Goal: Task Accomplishment & Management: Complete application form

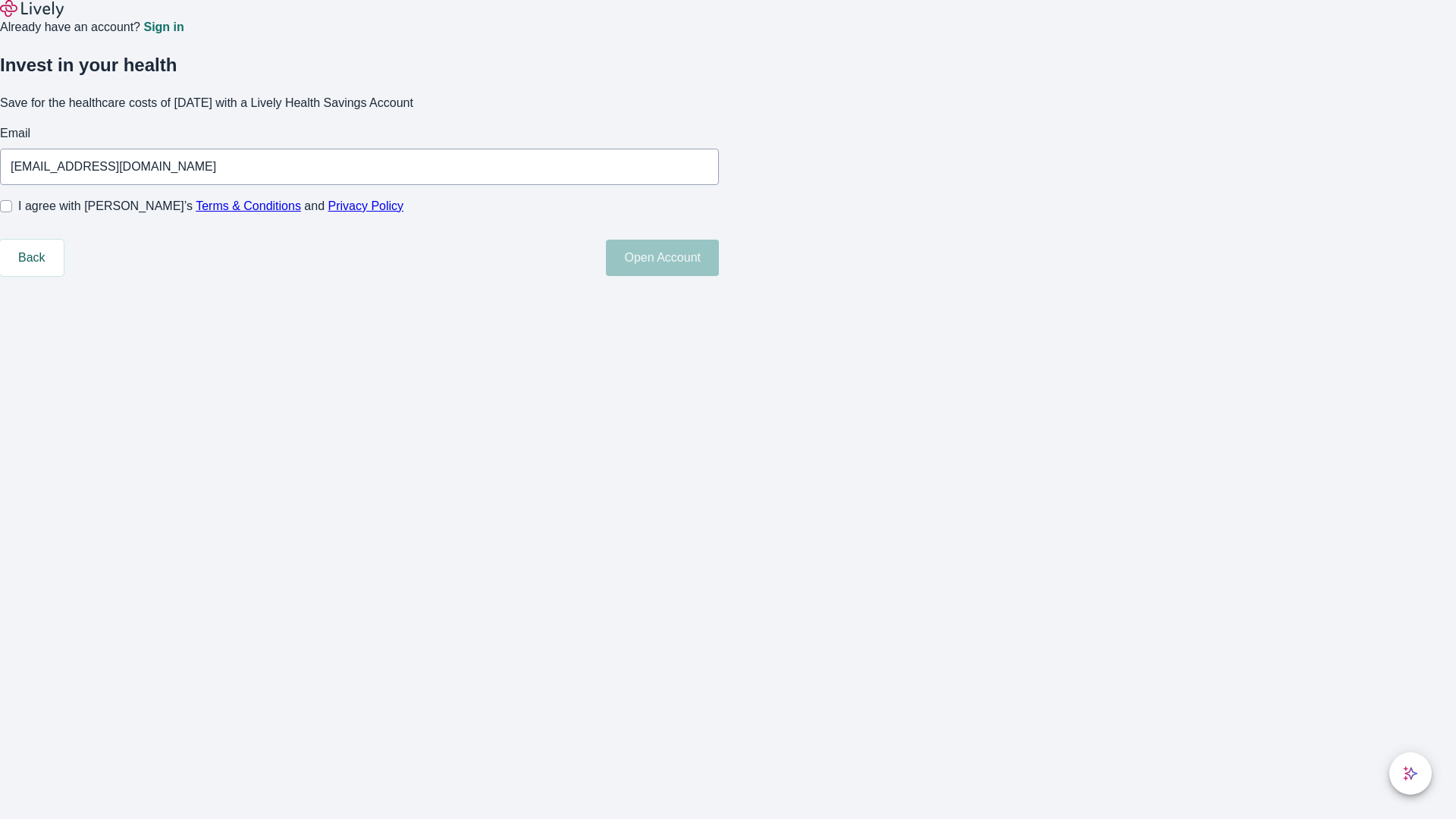
click at [12, 213] on input "I agree with Lively’s Terms & Conditions and Privacy Policy" at bounding box center [6, 206] width 12 height 12
checkbox input "true"
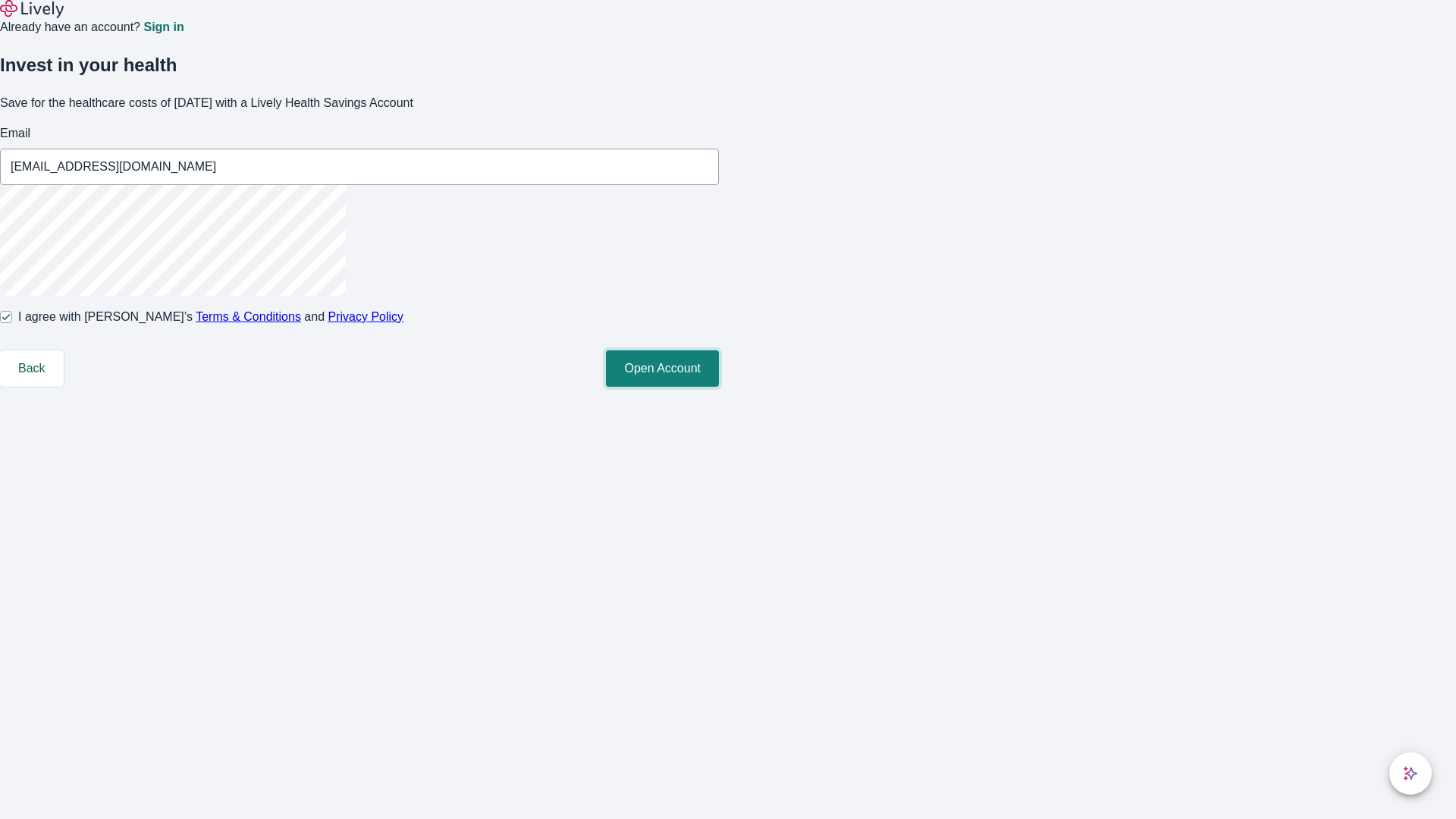
click at [719, 387] on button "Open Account" at bounding box center [662, 368] width 113 height 36
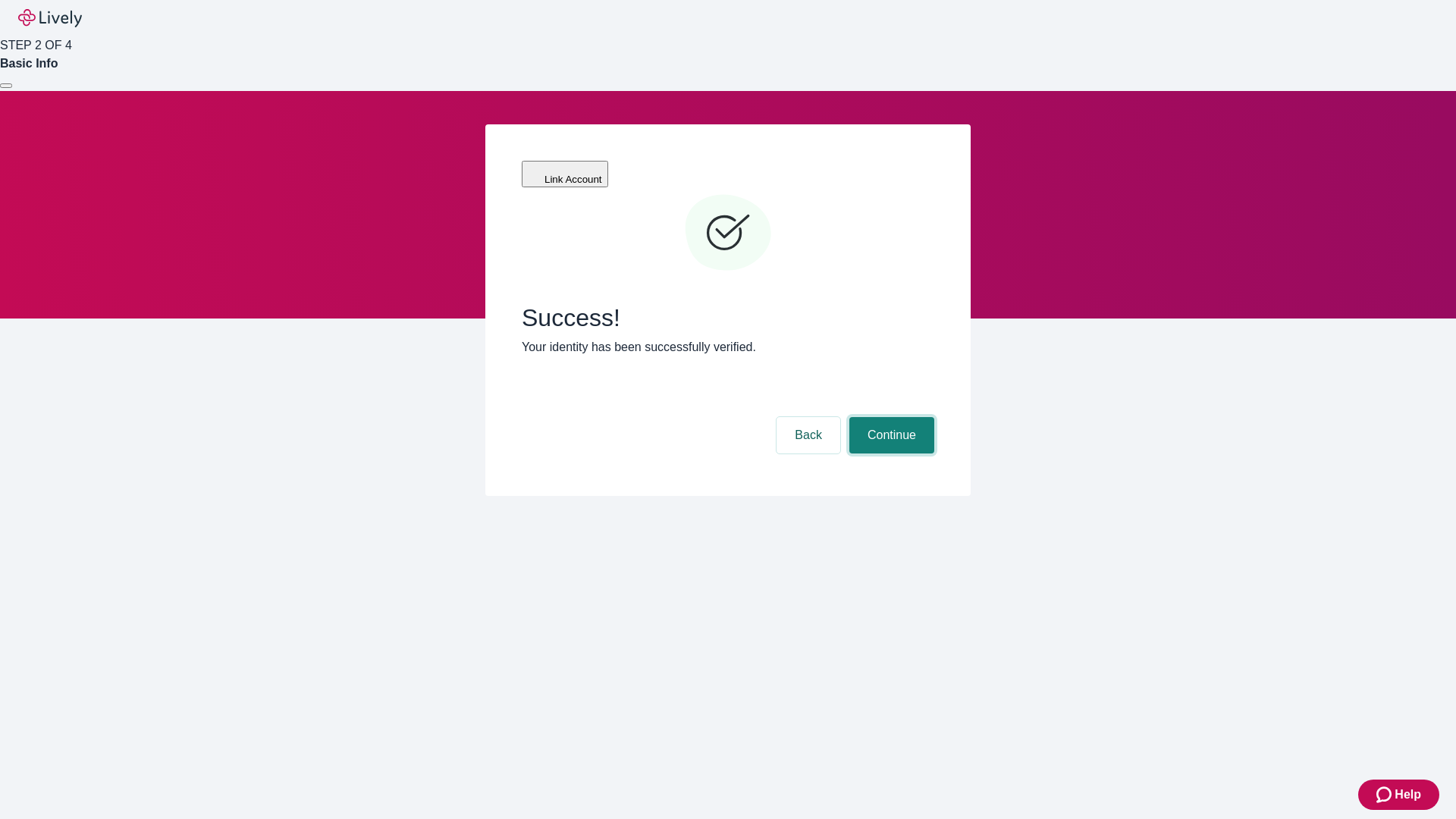
click at [890, 417] on button "Continue" at bounding box center [892, 435] width 85 height 36
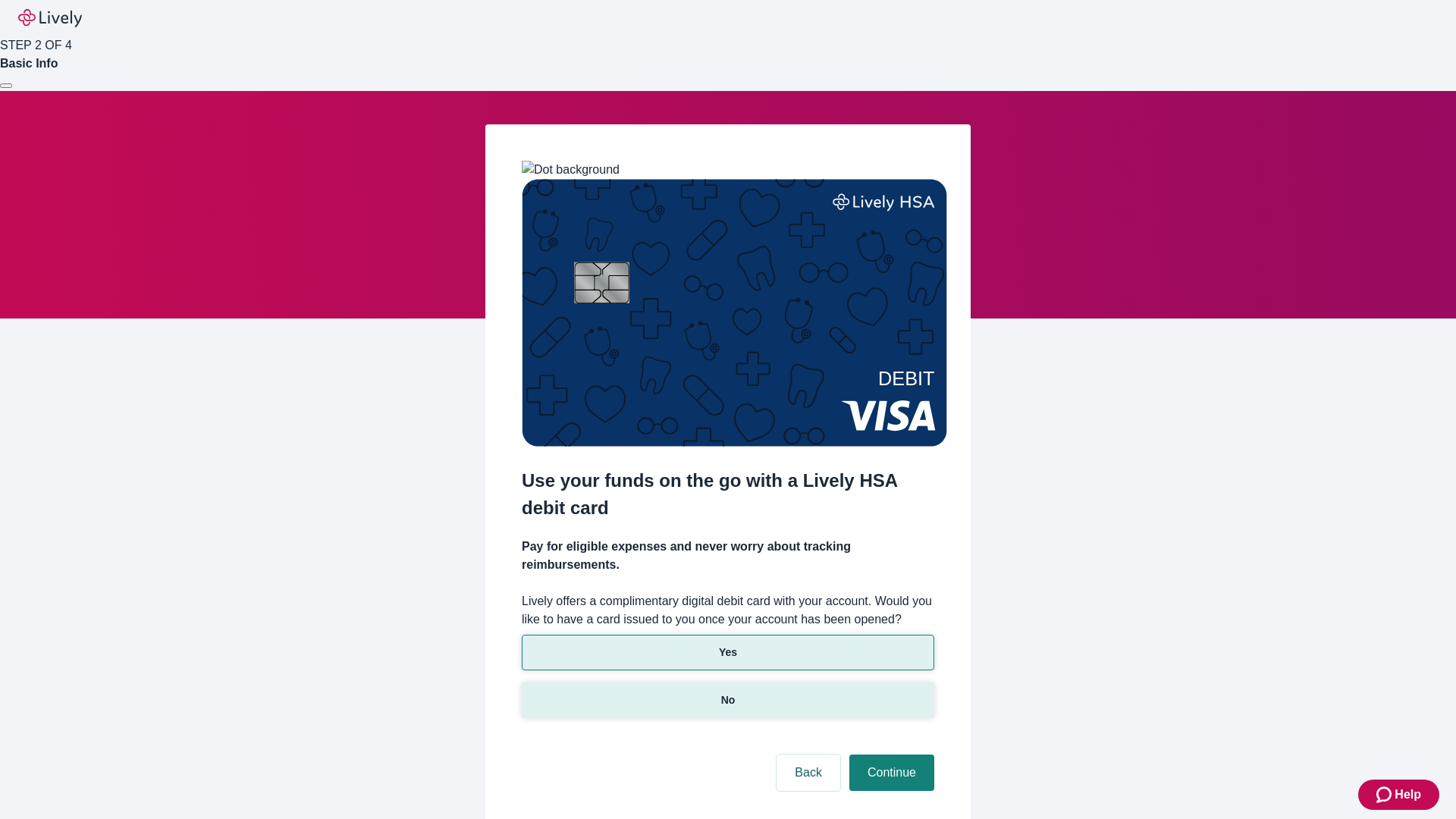
click at [727, 692] on p "No" at bounding box center [728, 700] width 14 height 16
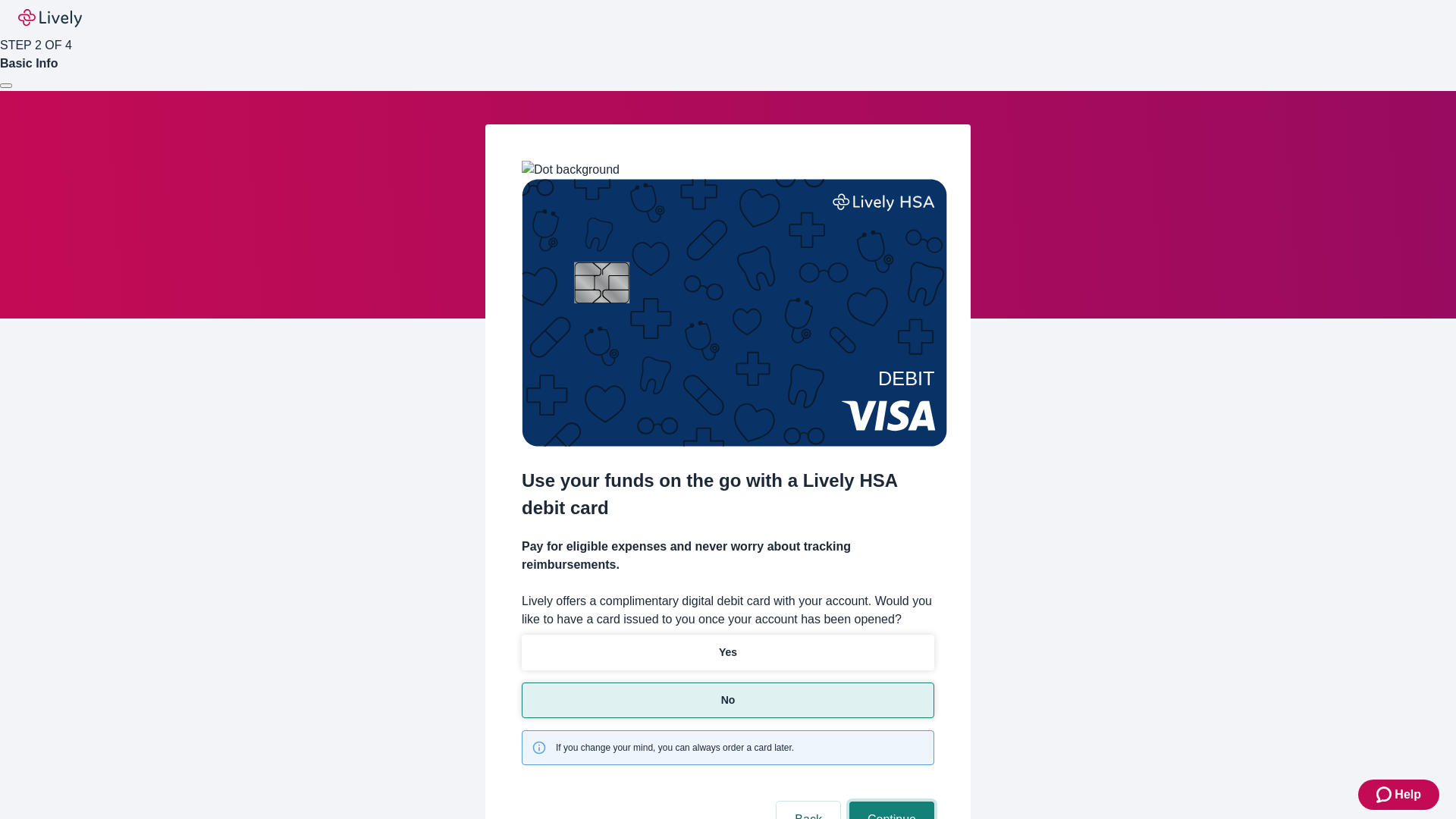
click at [890, 801] on button "Continue" at bounding box center [892, 819] width 85 height 36
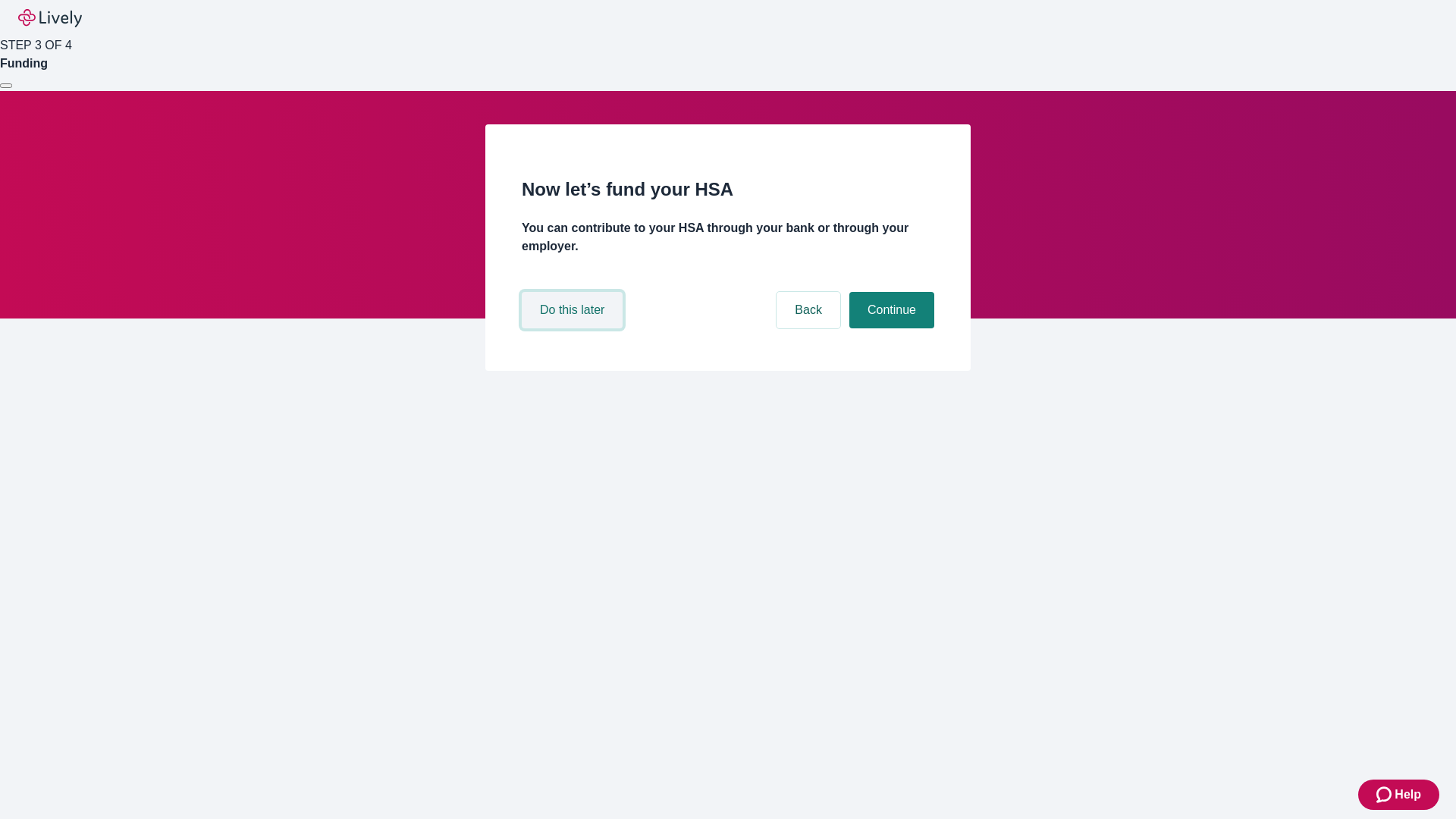
click at [574, 328] on button "Do this later" at bounding box center [572, 310] width 101 height 36
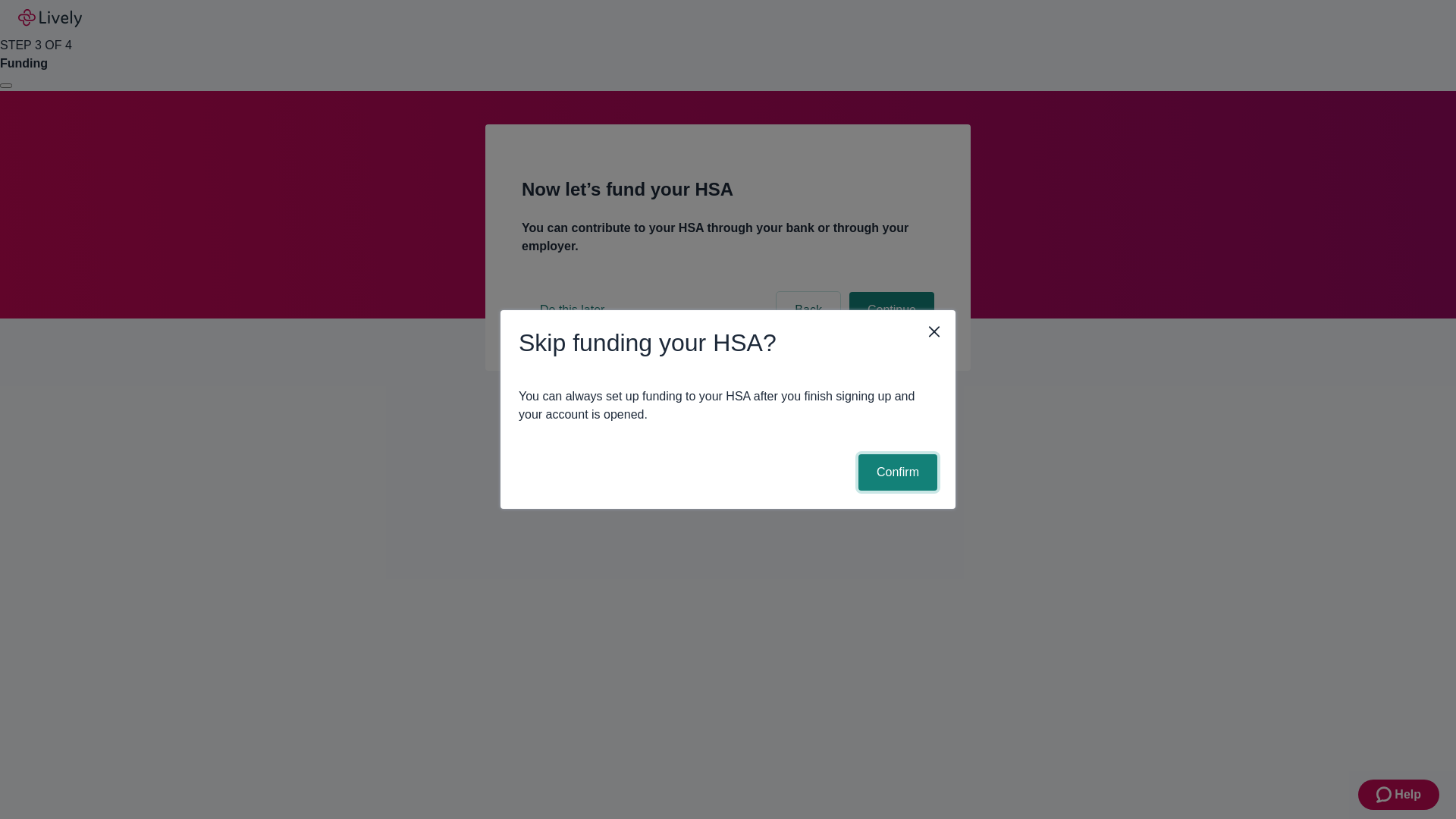
click at [895, 472] on button "Confirm" at bounding box center [898, 472] width 79 height 36
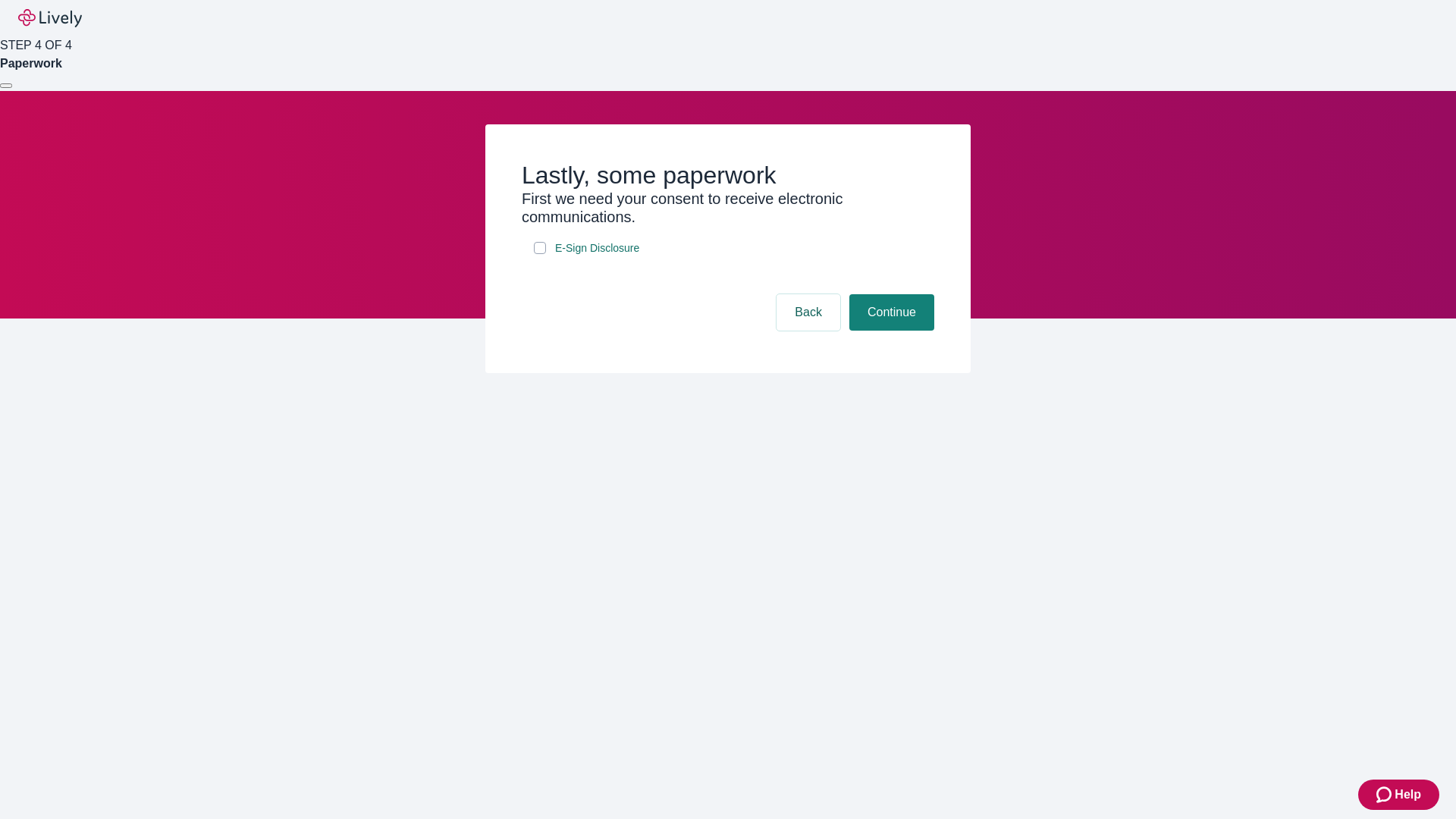
click at [540, 254] on input "E-Sign Disclosure" at bounding box center [539, 248] width 12 height 12
checkbox input "true"
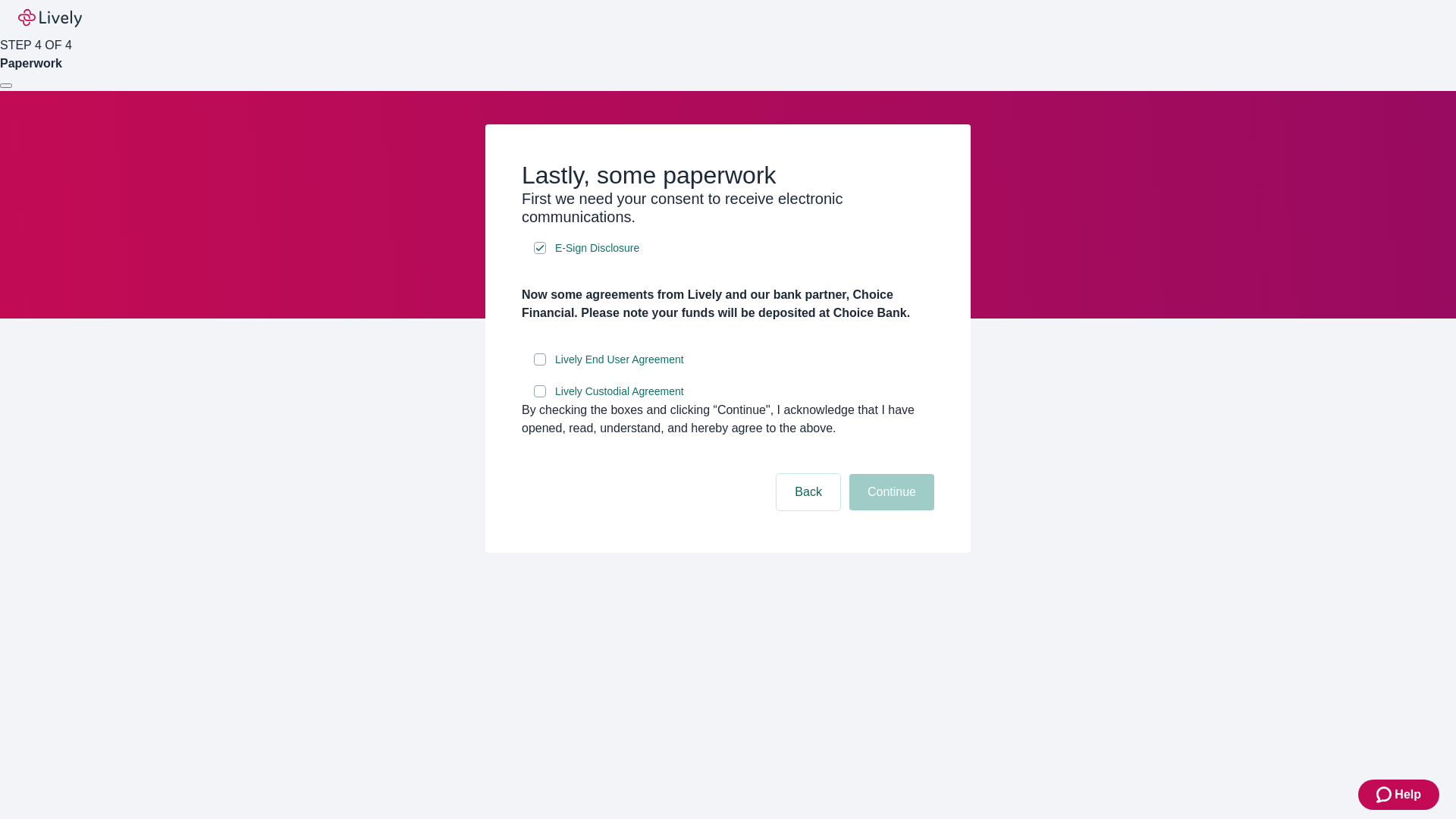
click at [540, 366] on input "Lively End User Agreement" at bounding box center [539, 359] width 12 height 12
checkbox input "true"
click at [540, 397] on input "Lively Custodial Agreement" at bounding box center [539, 391] width 12 height 12
checkbox input "true"
click at [890, 510] on button "Continue" at bounding box center [892, 492] width 85 height 36
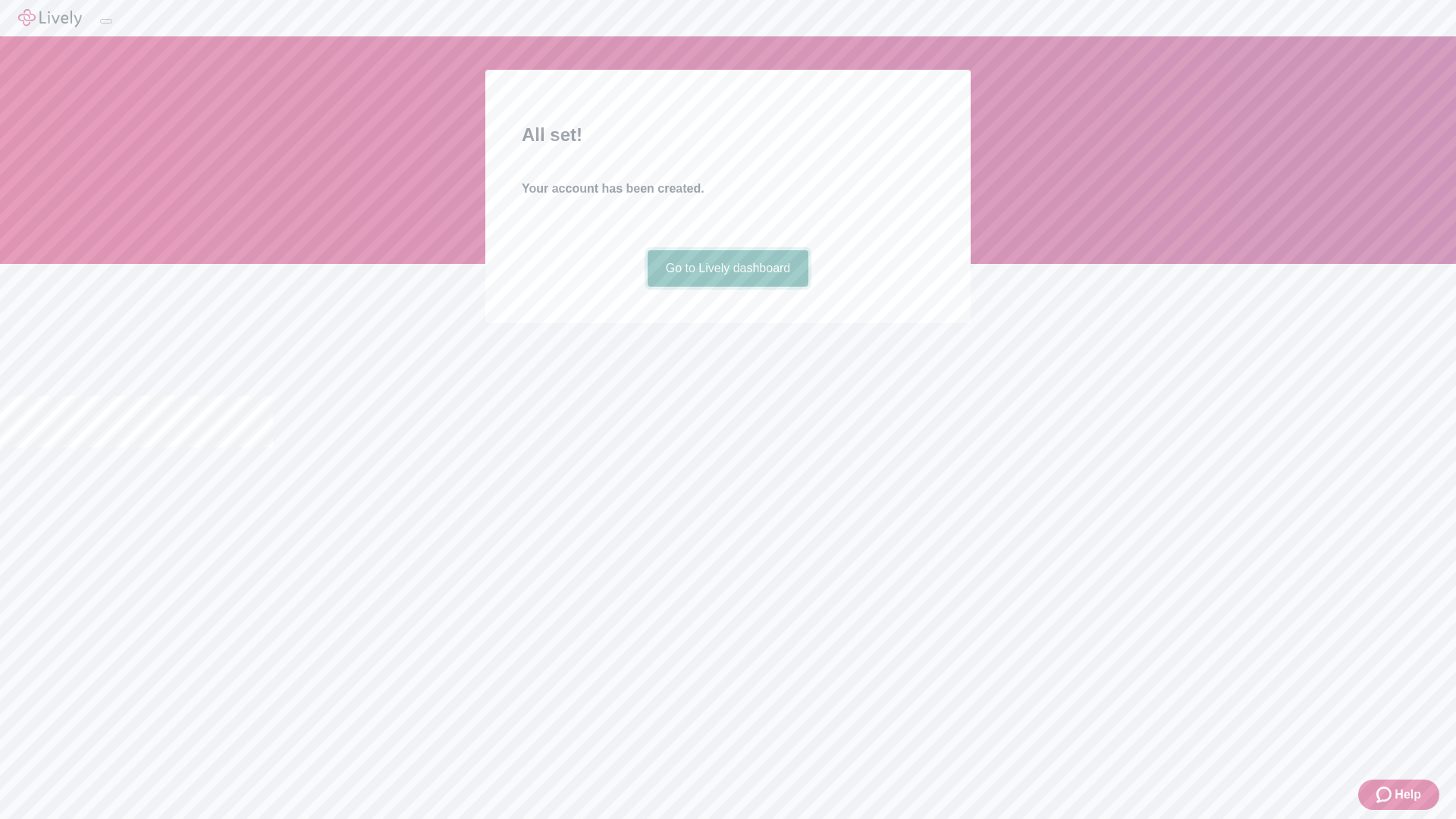
click at [727, 286] on link "Go to Lively dashboard" at bounding box center [728, 268] width 161 height 36
